Goal: Book appointment/travel/reservation

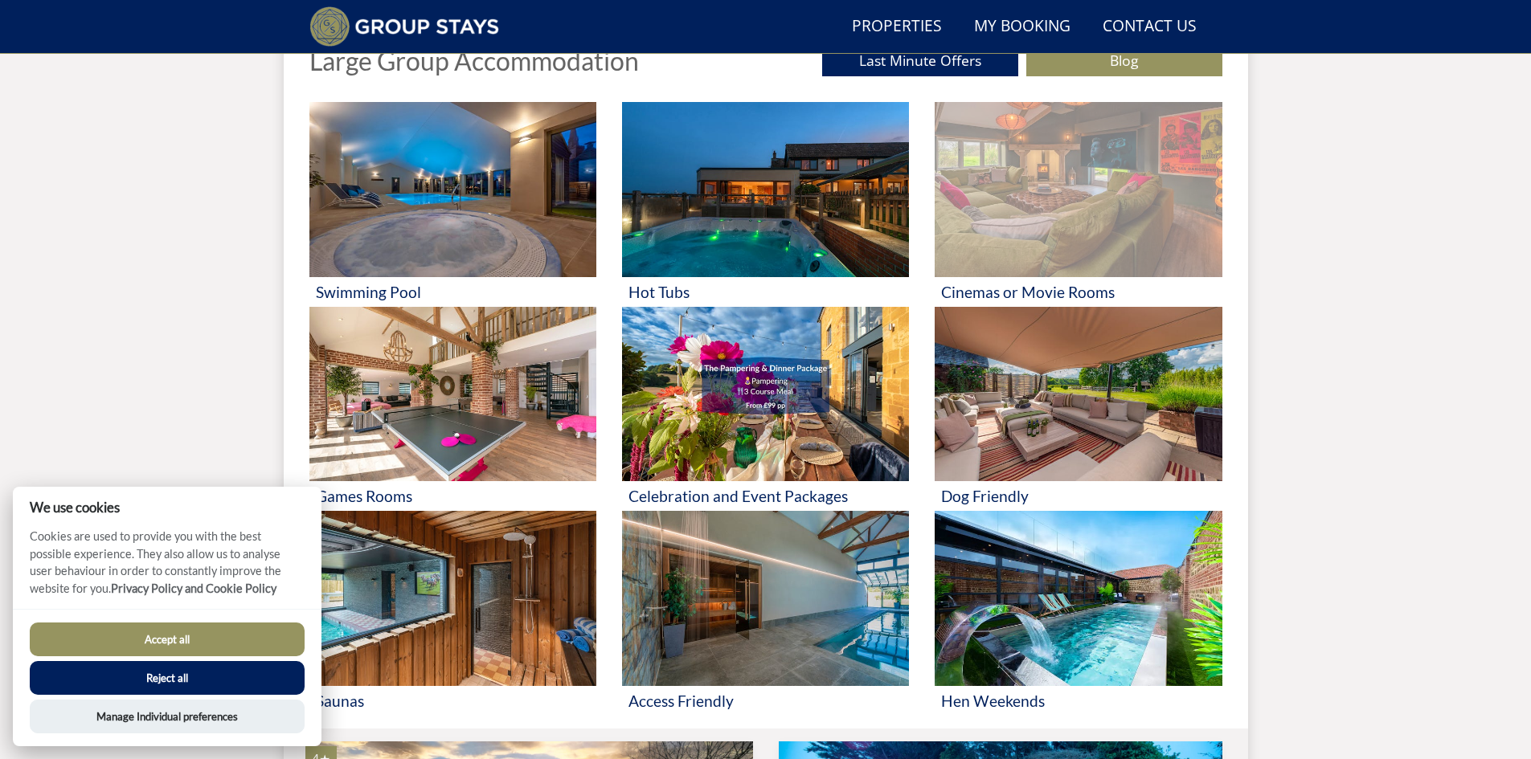
scroll to position [685, 0]
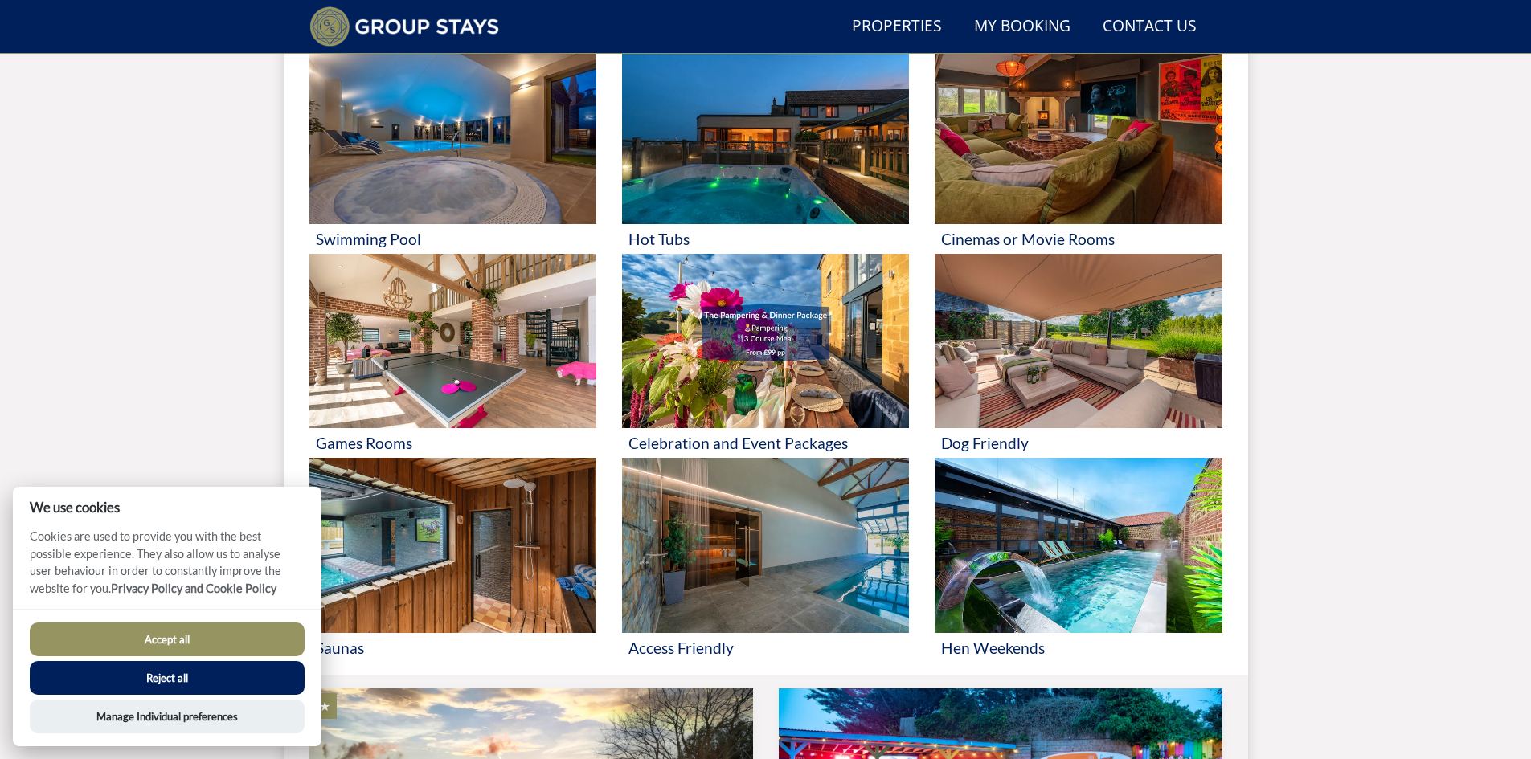
click at [109, 684] on button "Reject all" at bounding box center [167, 678] width 275 height 34
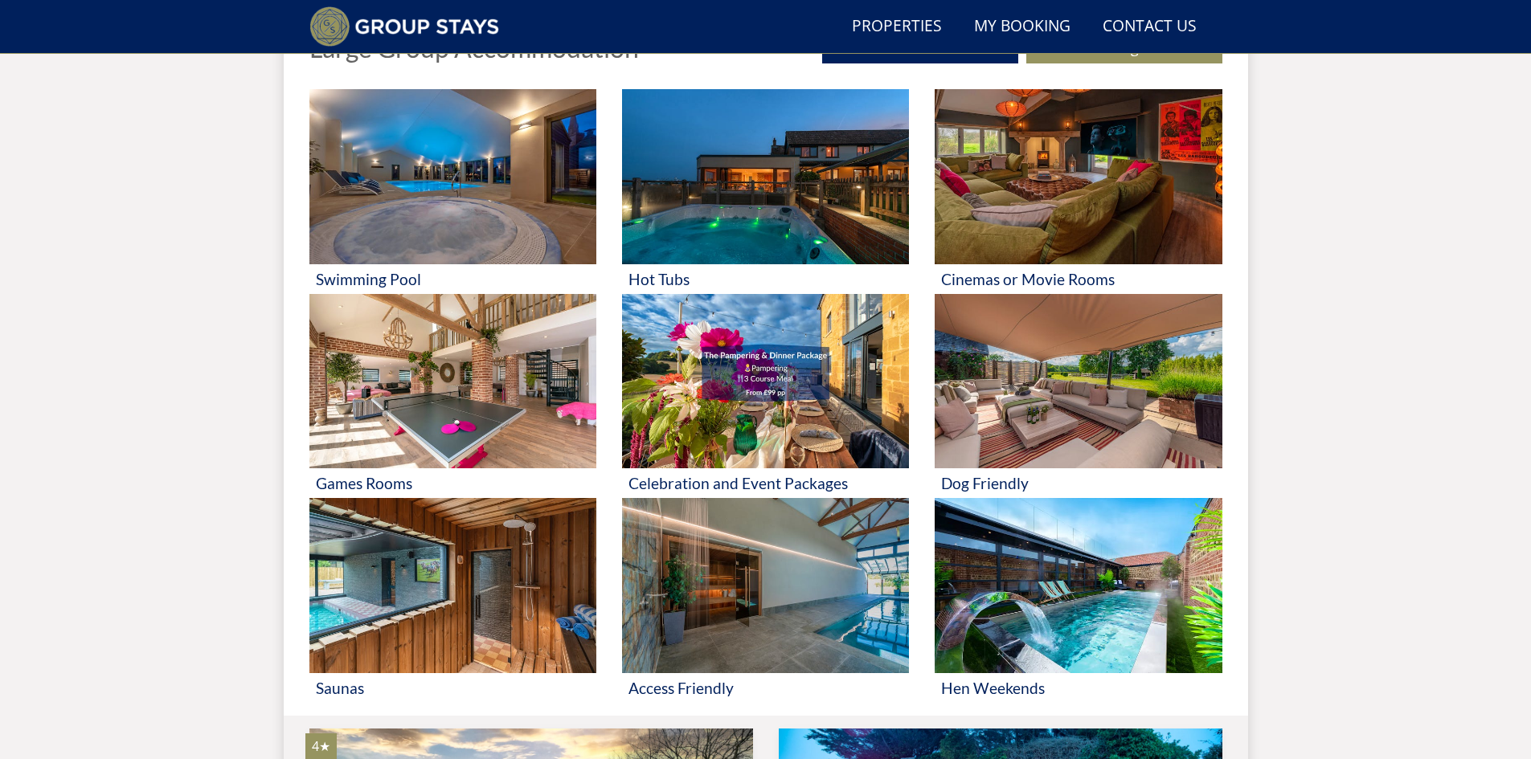
scroll to position [607, 0]
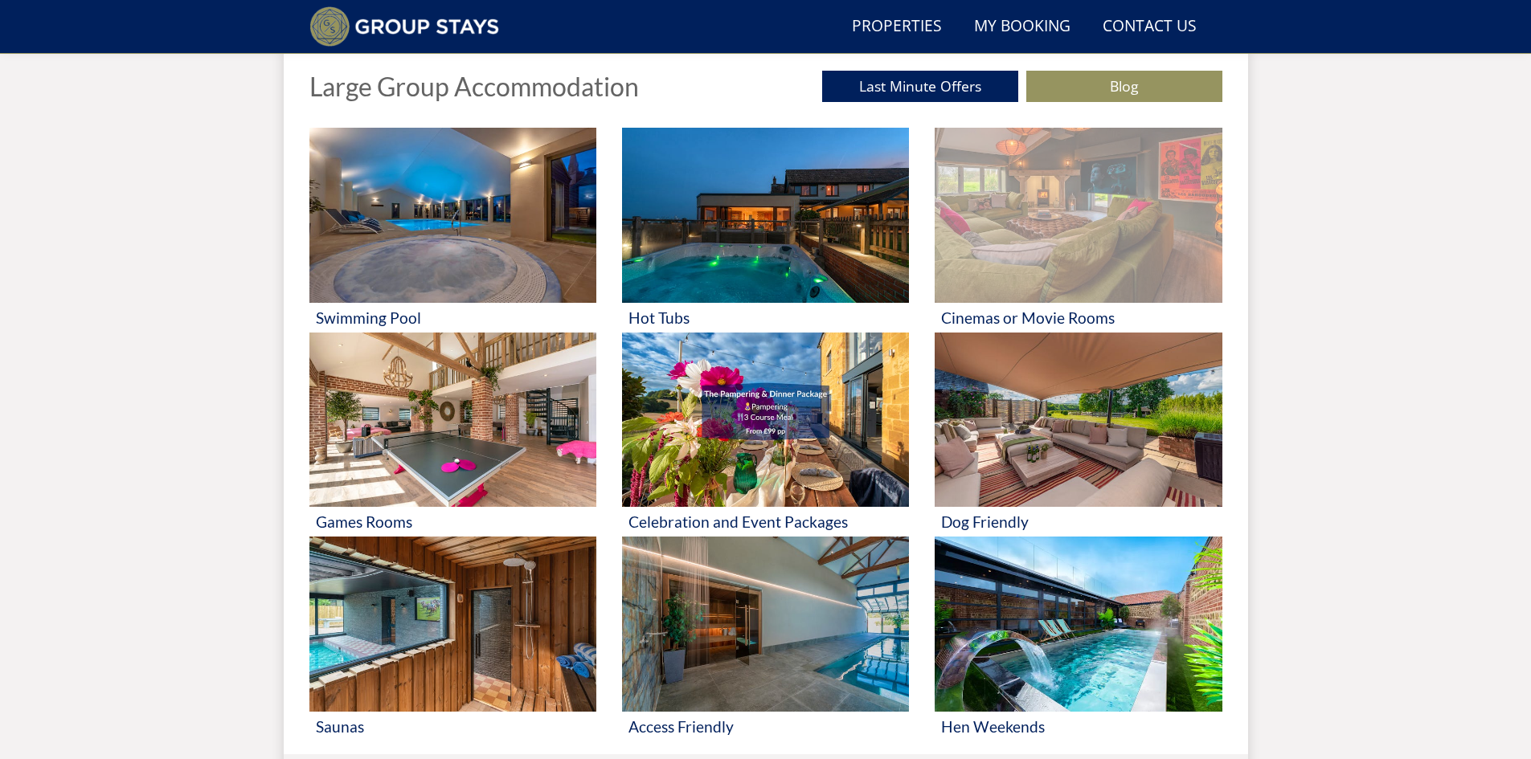
click at [993, 318] on h3 "Cinemas or Movie Rooms" at bounding box center [1078, 317] width 274 height 17
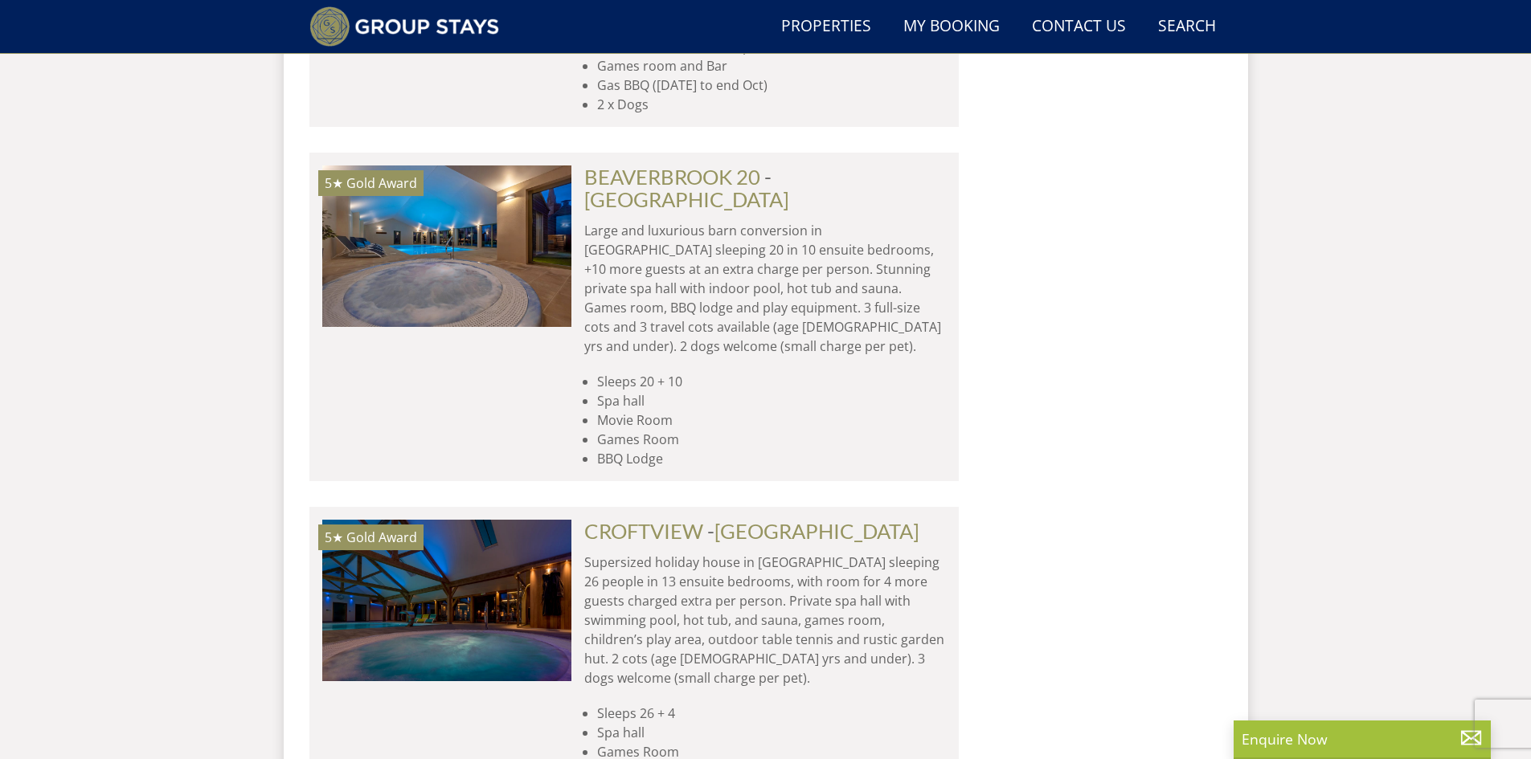
scroll to position [5361, 0]
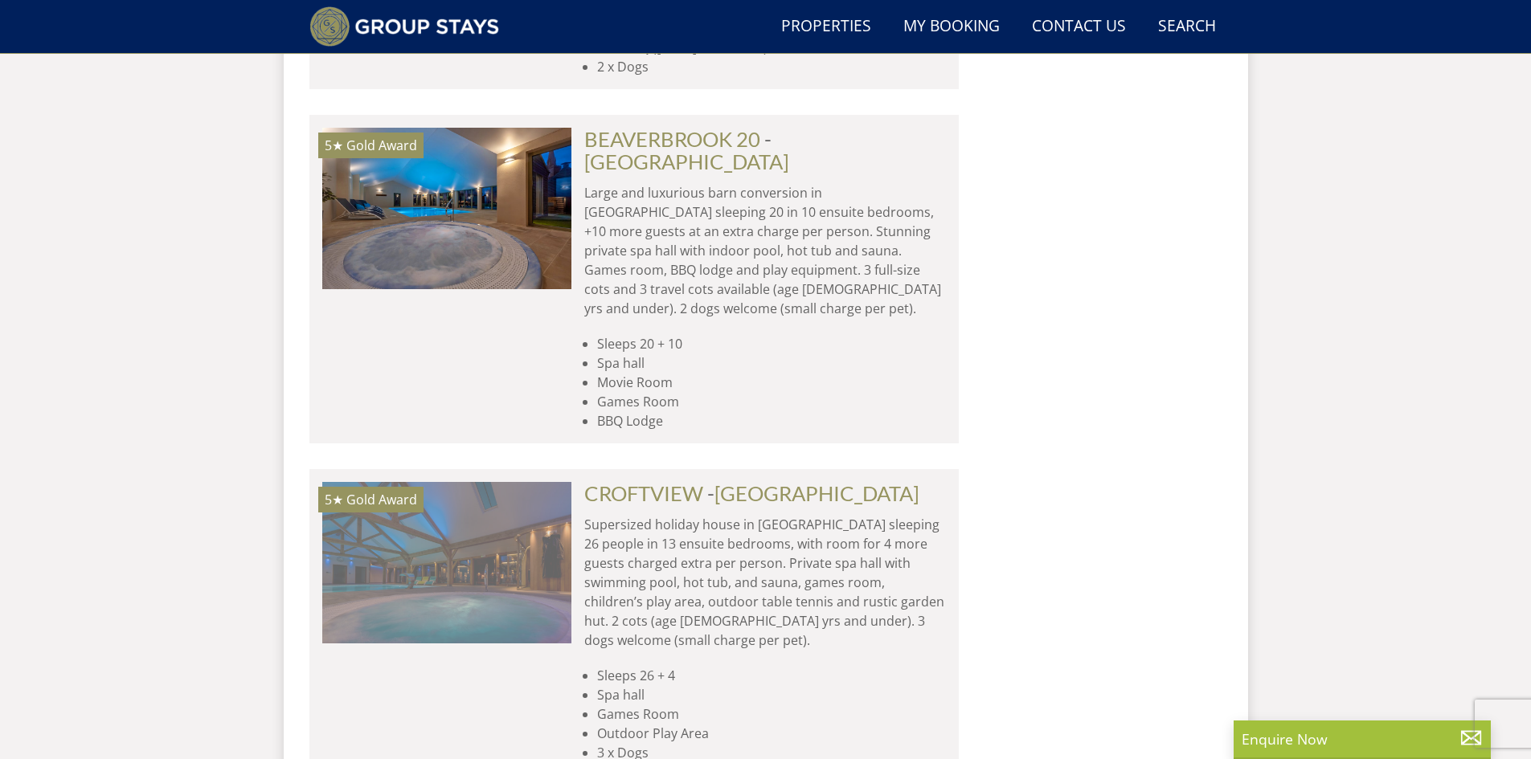
click at [465, 482] on img at bounding box center [446, 562] width 249 height 161
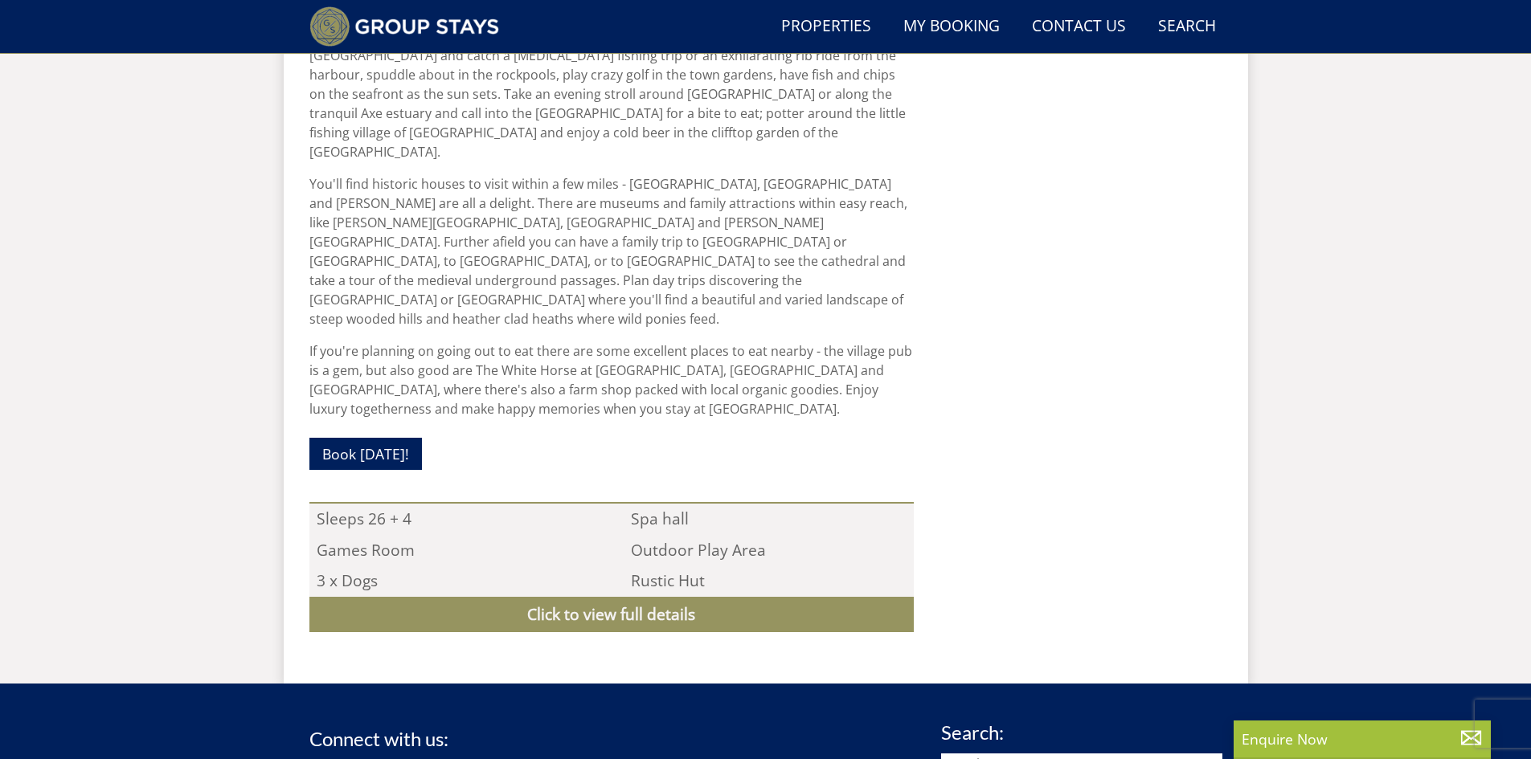
scroll to position [1328, 0]
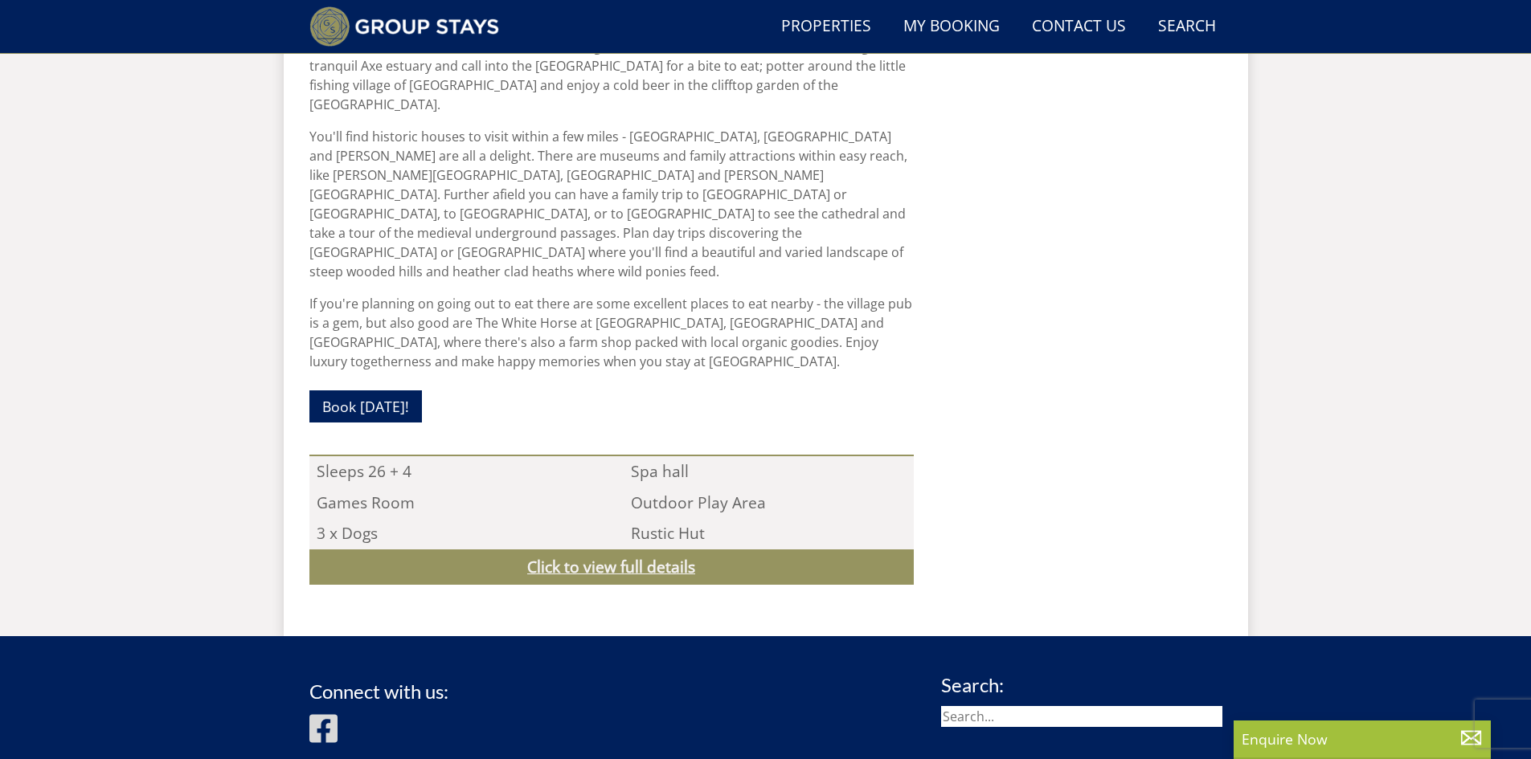
click at [648, 550] on link "Click to view full details" at bounding box center [611, 568] width 604 height 36
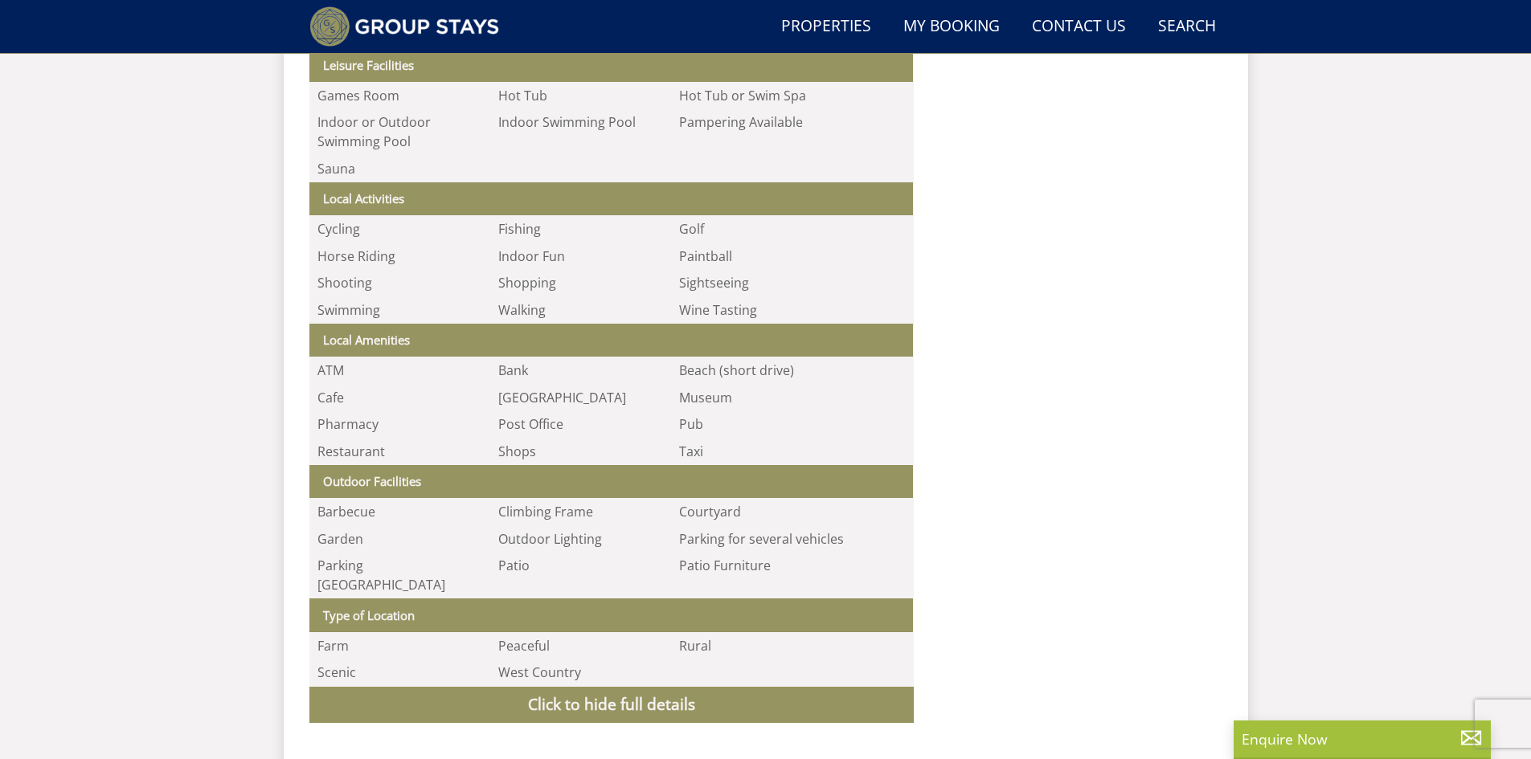
scroll to position [2935, 0]
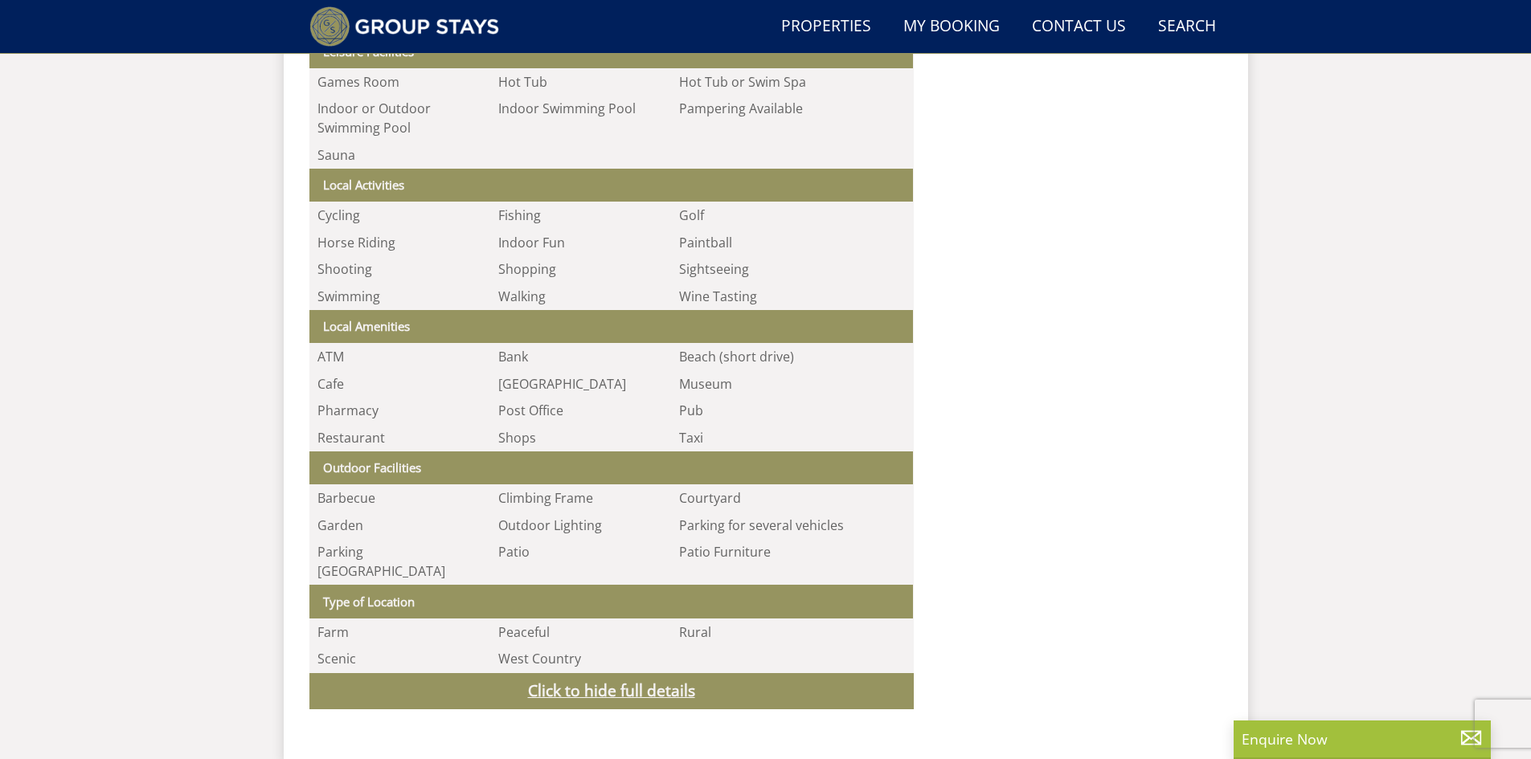
click at [654, 673] on link "Click to hide full details" at bounding box center [611, 691] width 604 height 36
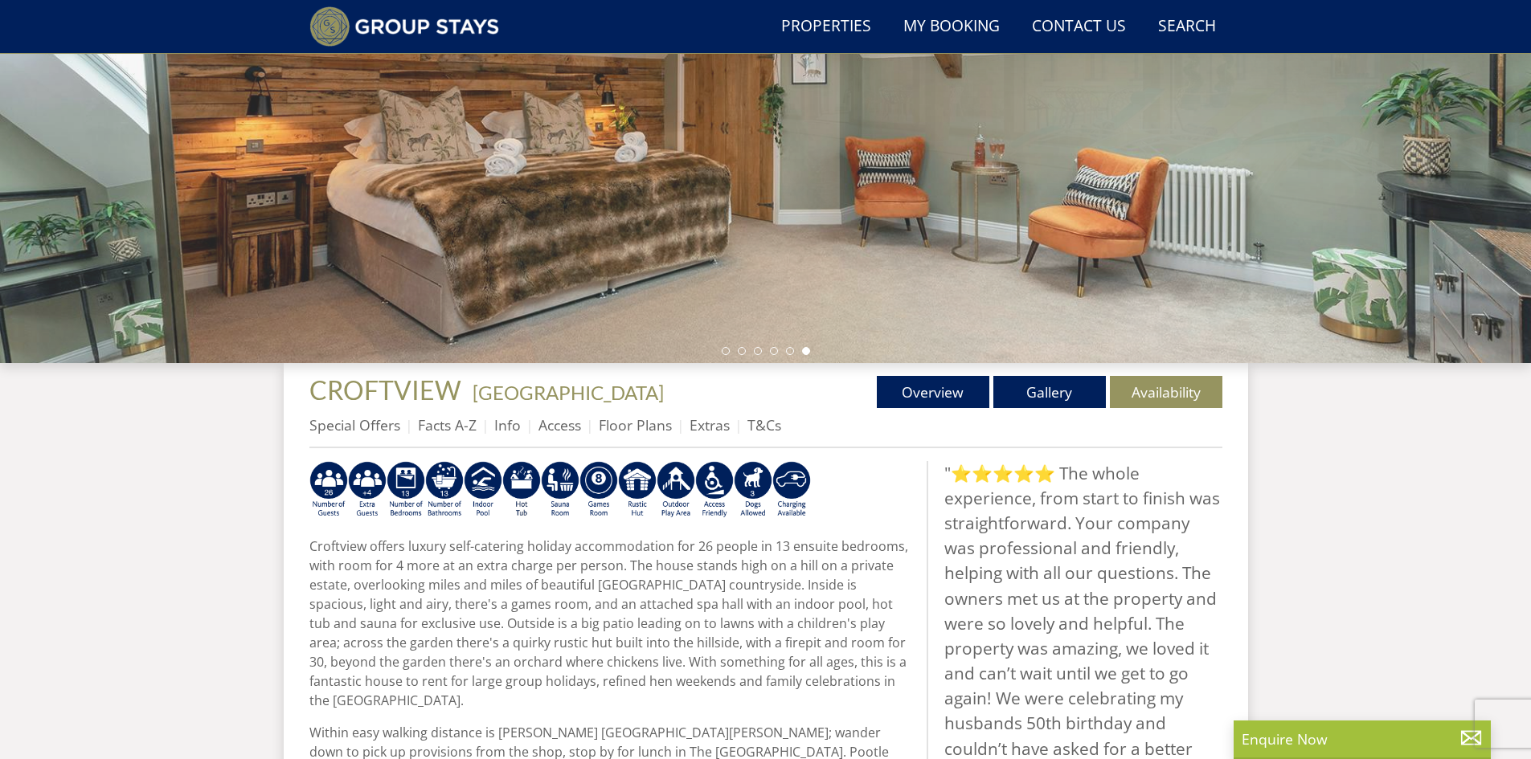
scroll to position [59, 0]
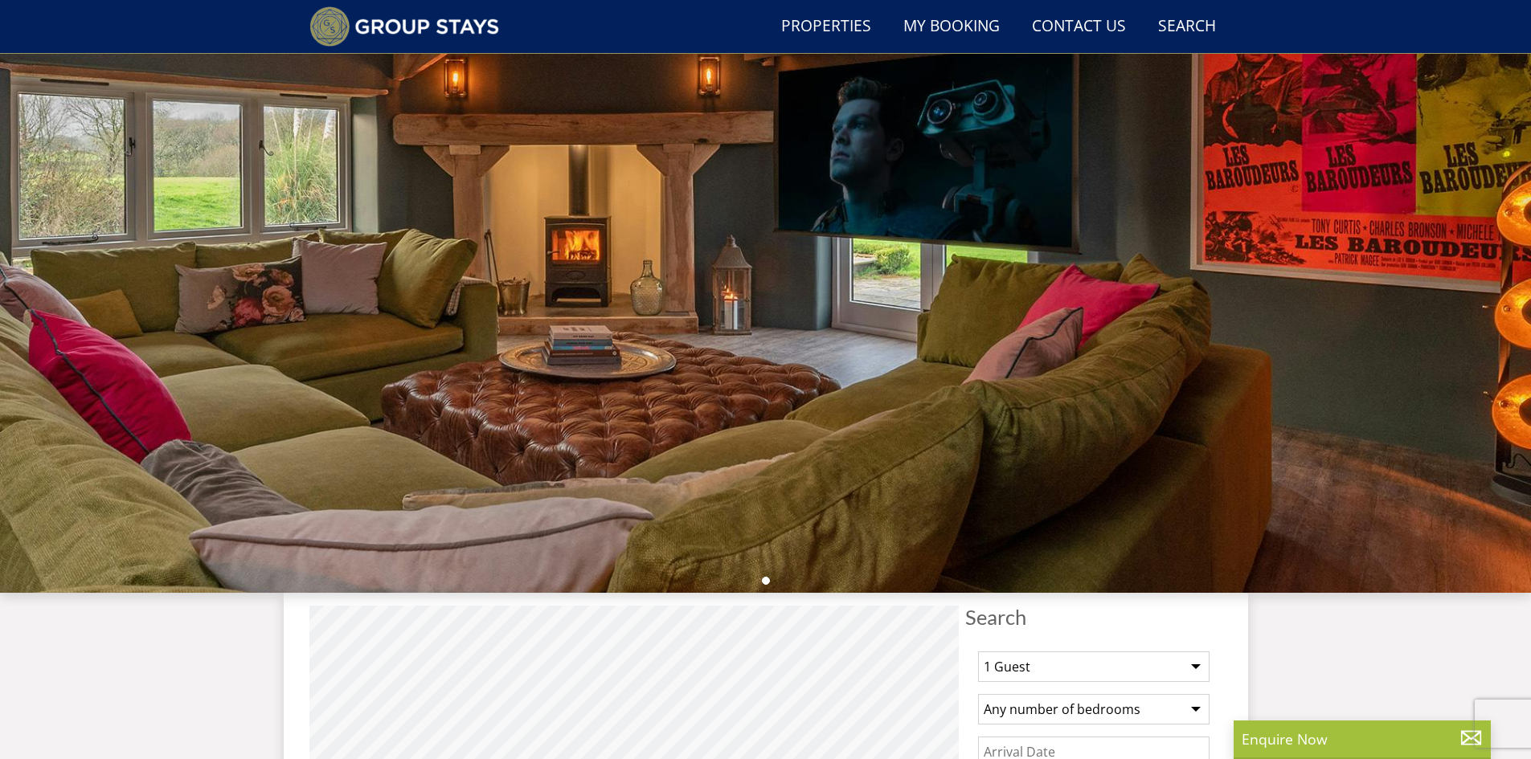
scroll to position [5361, 0]
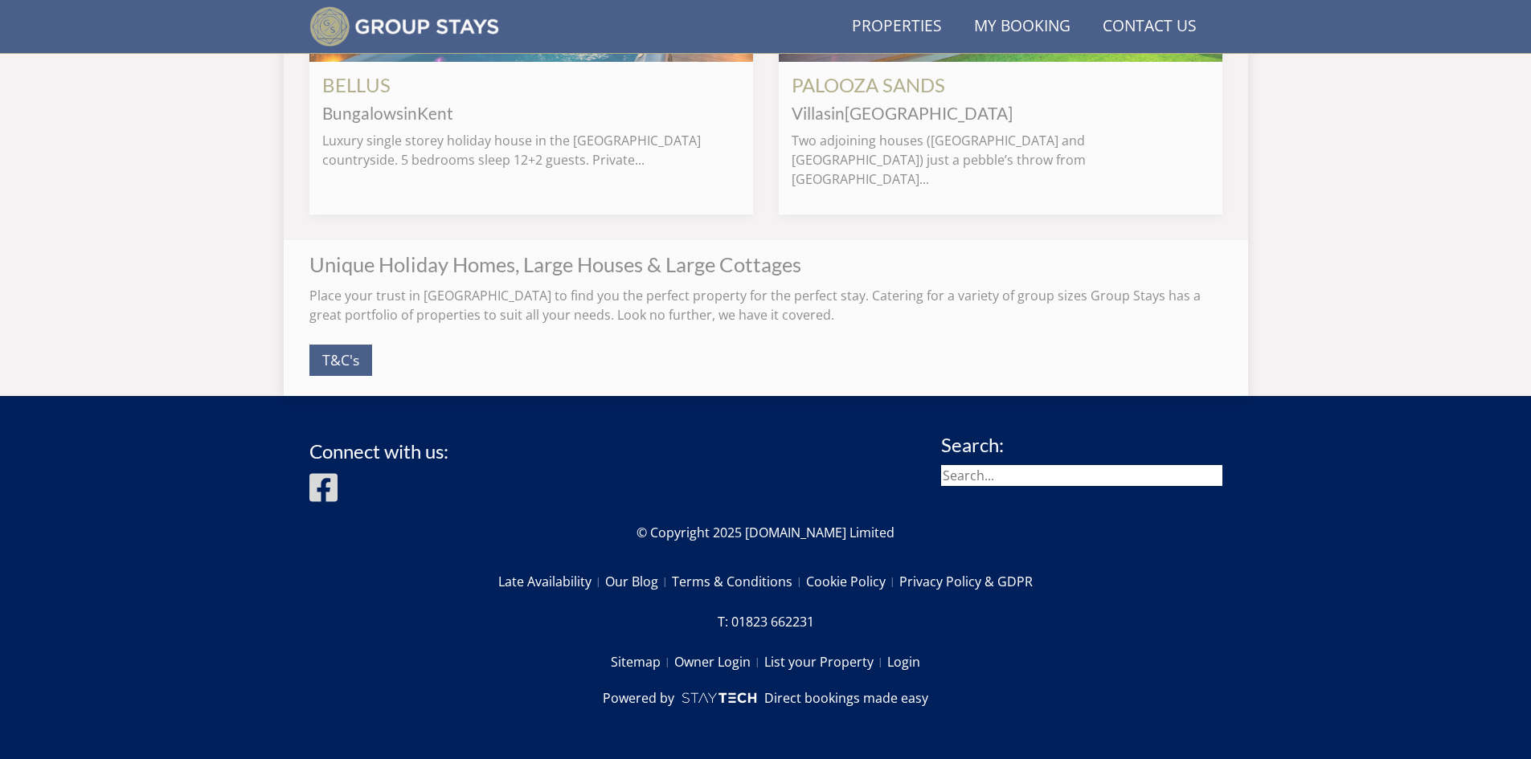
scroll to position [607, 0]
